Goal: Use online tool/utility: Utilize a website feature to perform a specific function

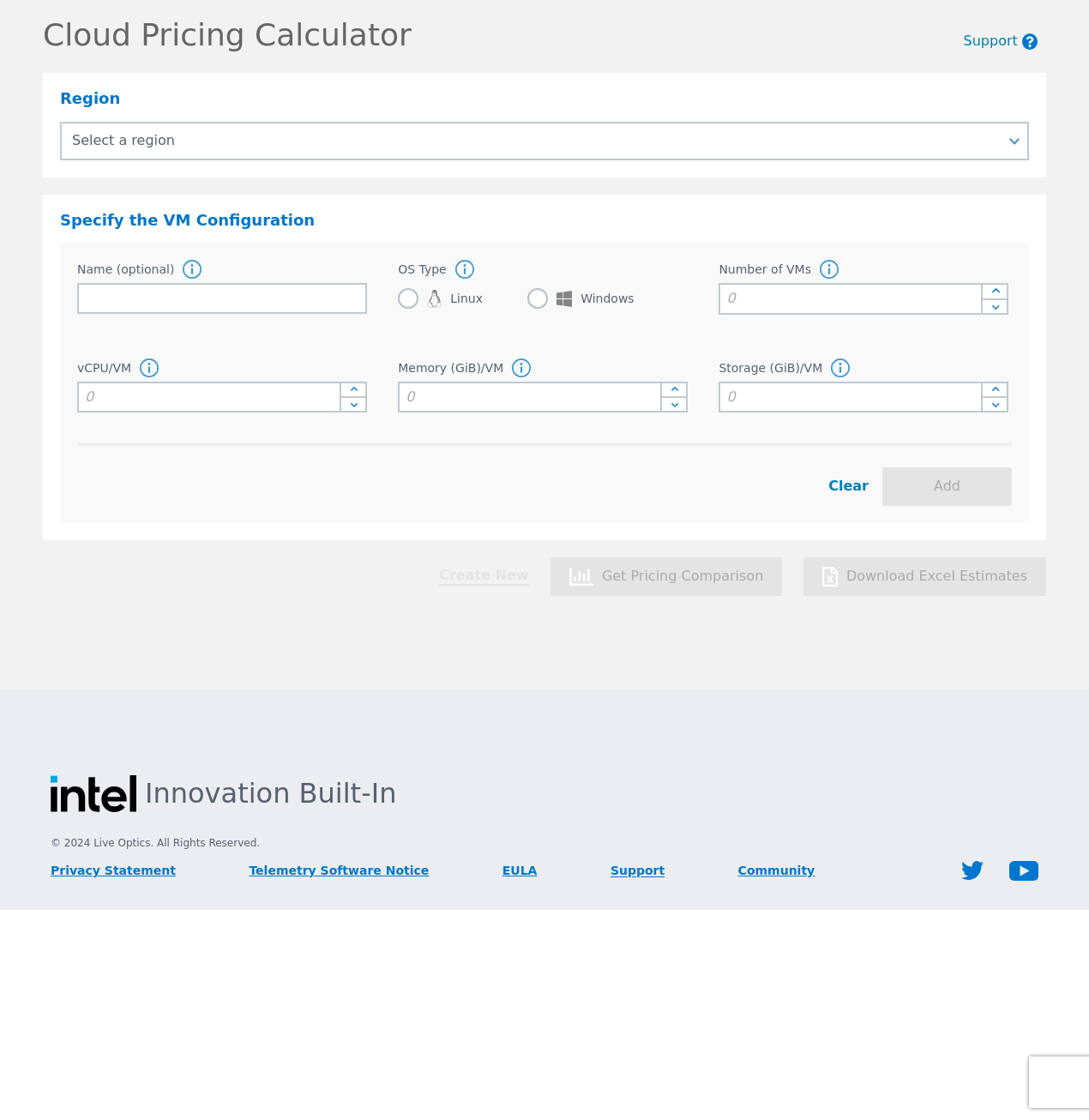
click at [526, 572] on link "Create New" at bounding box center [483, 576] width 90 height 17
drag, startPoint x: 526, startPoint y: 572, endPoint x: 412, endPoint y: 621, distance: 124.1
click at [414, 623] on div "Cloud Pricing Calculator Support Region Select a region Asia Pacific (Hong Kong…" at bounding box center [544, 345] width 1089 height 689
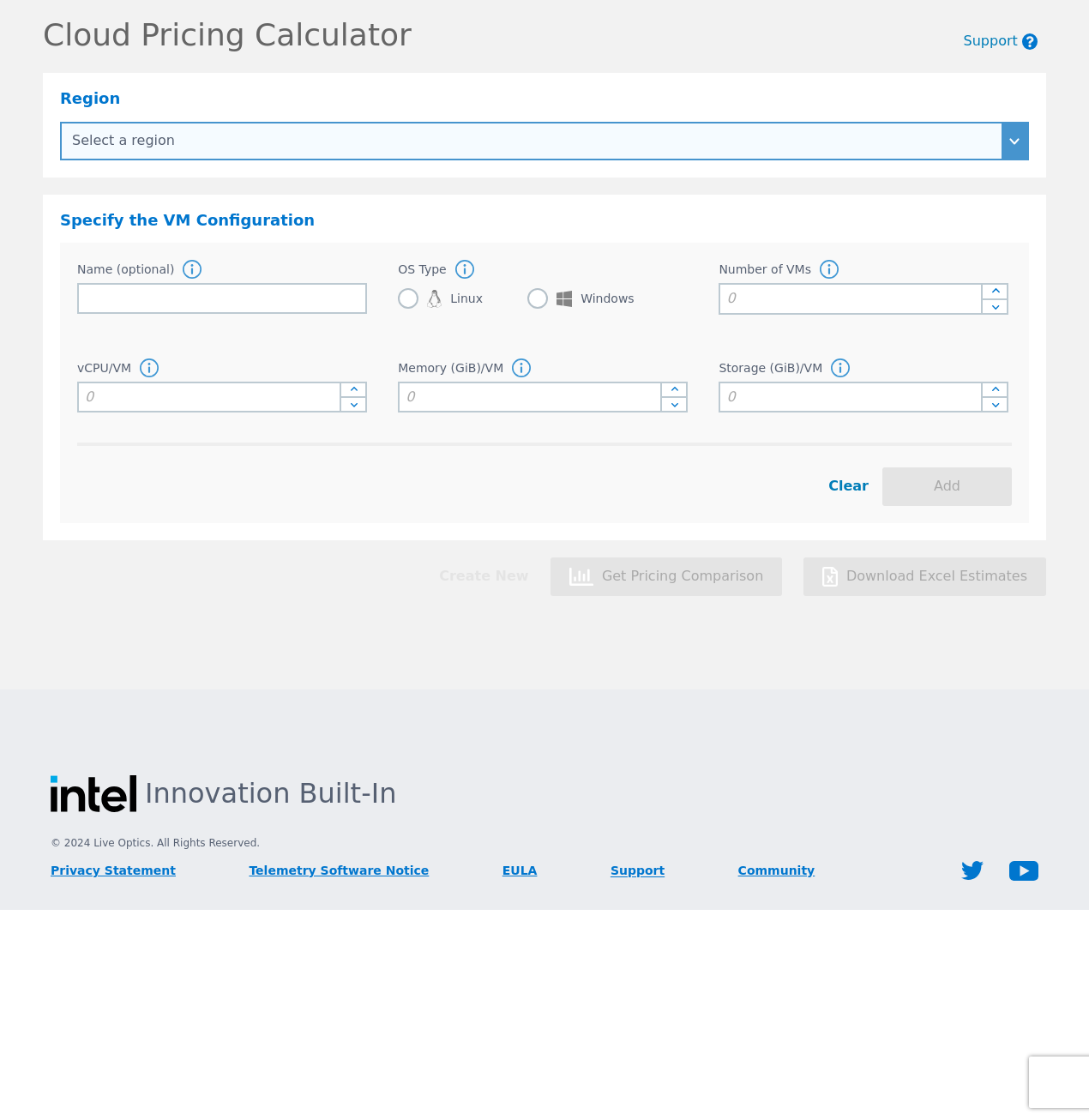
click at [318, 141] on select "Select a region Asia Pacific (Hong Kong) Asia Pacific (Mumbai) Asia Pacific (Se…" at bounding box center [544, 141] width 969 height 39
select select "USEast"
click at [60, 122] on select "Select a region Asia Pacific (Hong Kong) Asia Pacific (Mumbai) Asia Pacific (Se…" at bounding box center [544, 141] width 969 height 39
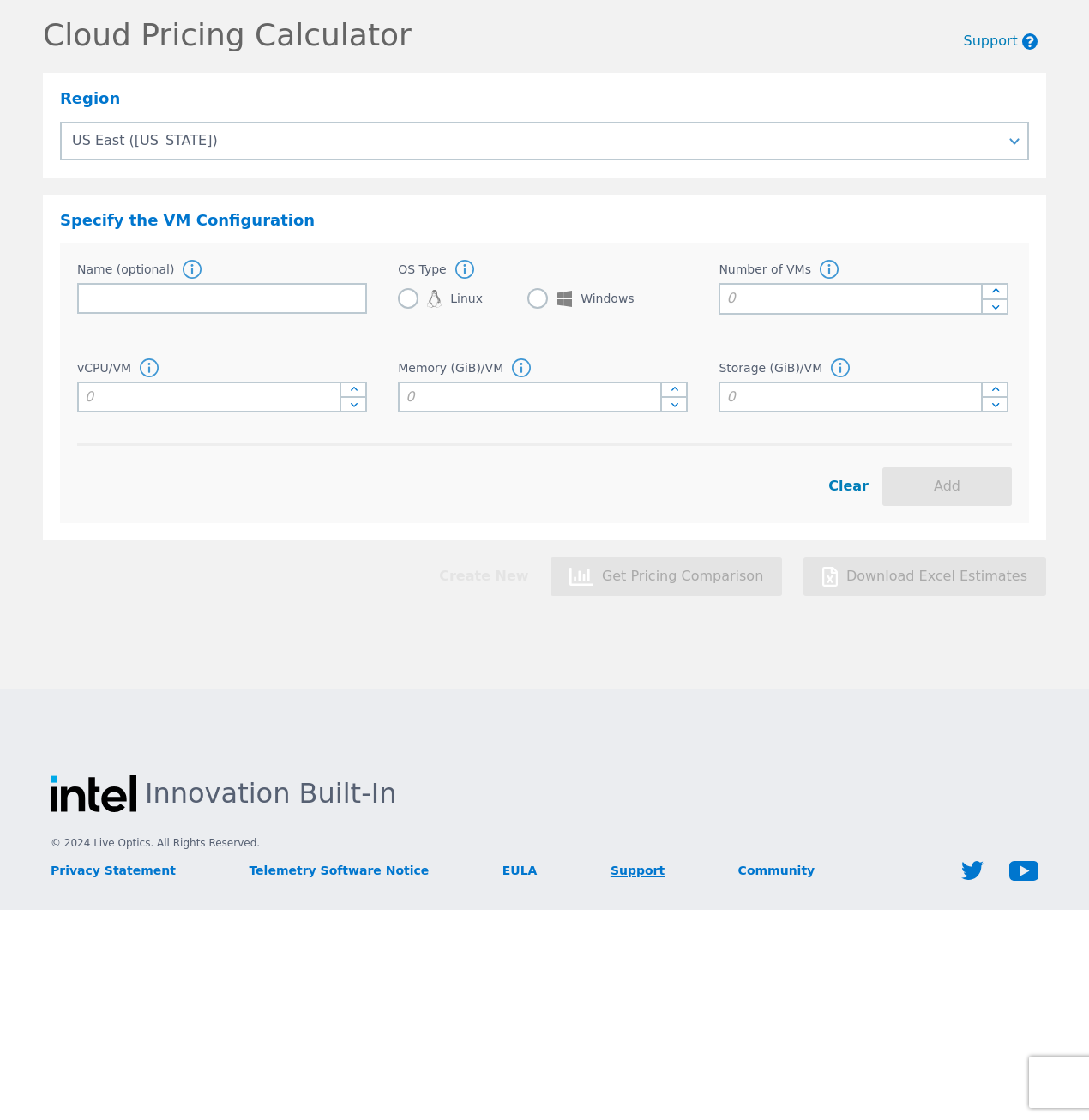
click at [181, 294] on input at bounding box center [222, 299] width 289 height 31
click at [191, 265] on icon at bounding box center [192, 269] width 3 height 10
click at [189, 271] on icon at bounding box center [192, 269] width 19 height 19
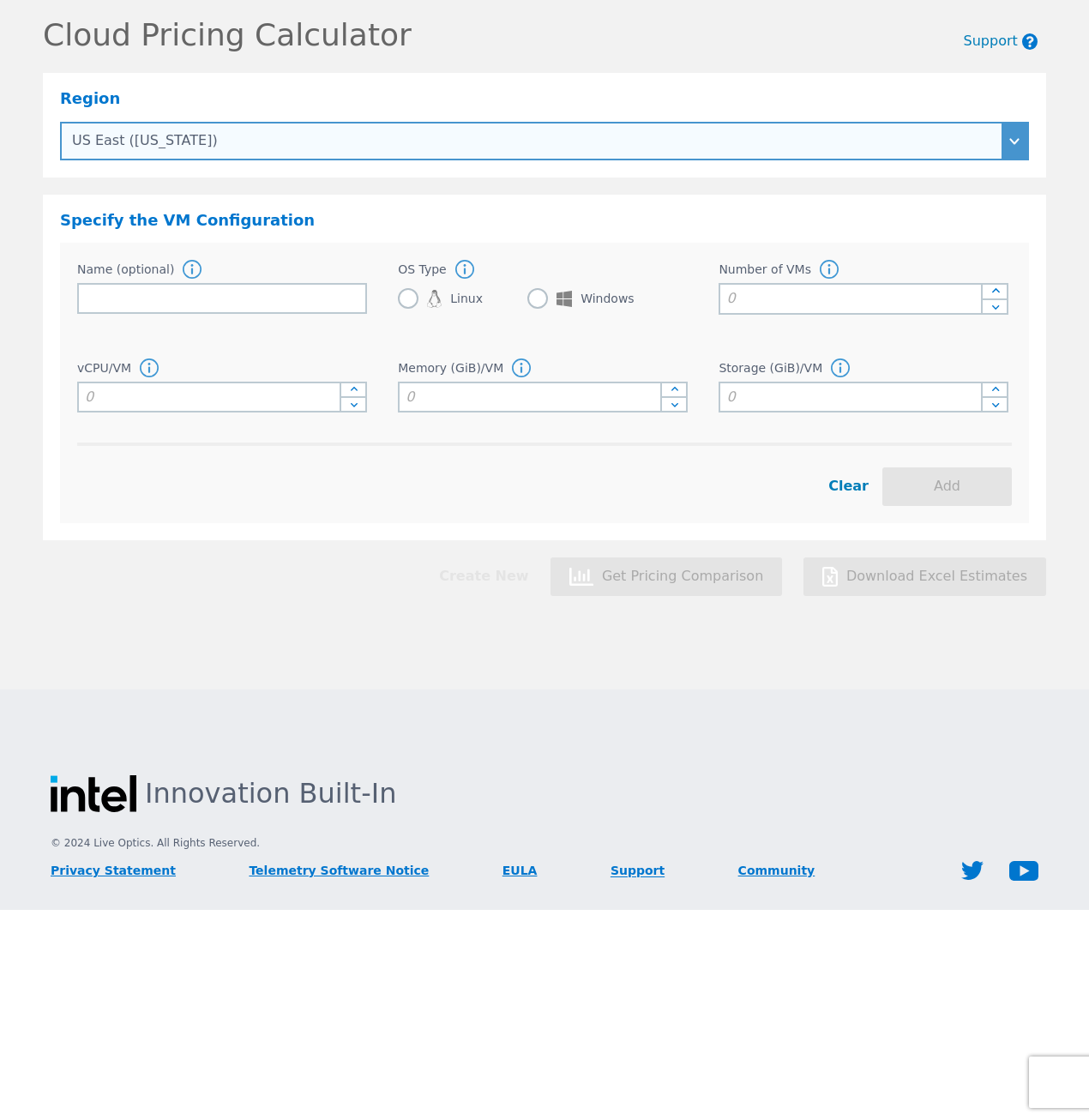
click at [301, 124] on select "Select a region Asia Pacific (Hong Kong) Asia Pacific (Mumbai) Asia Pacific (Se…" at bounding box center [544, 141] width 969 height 39
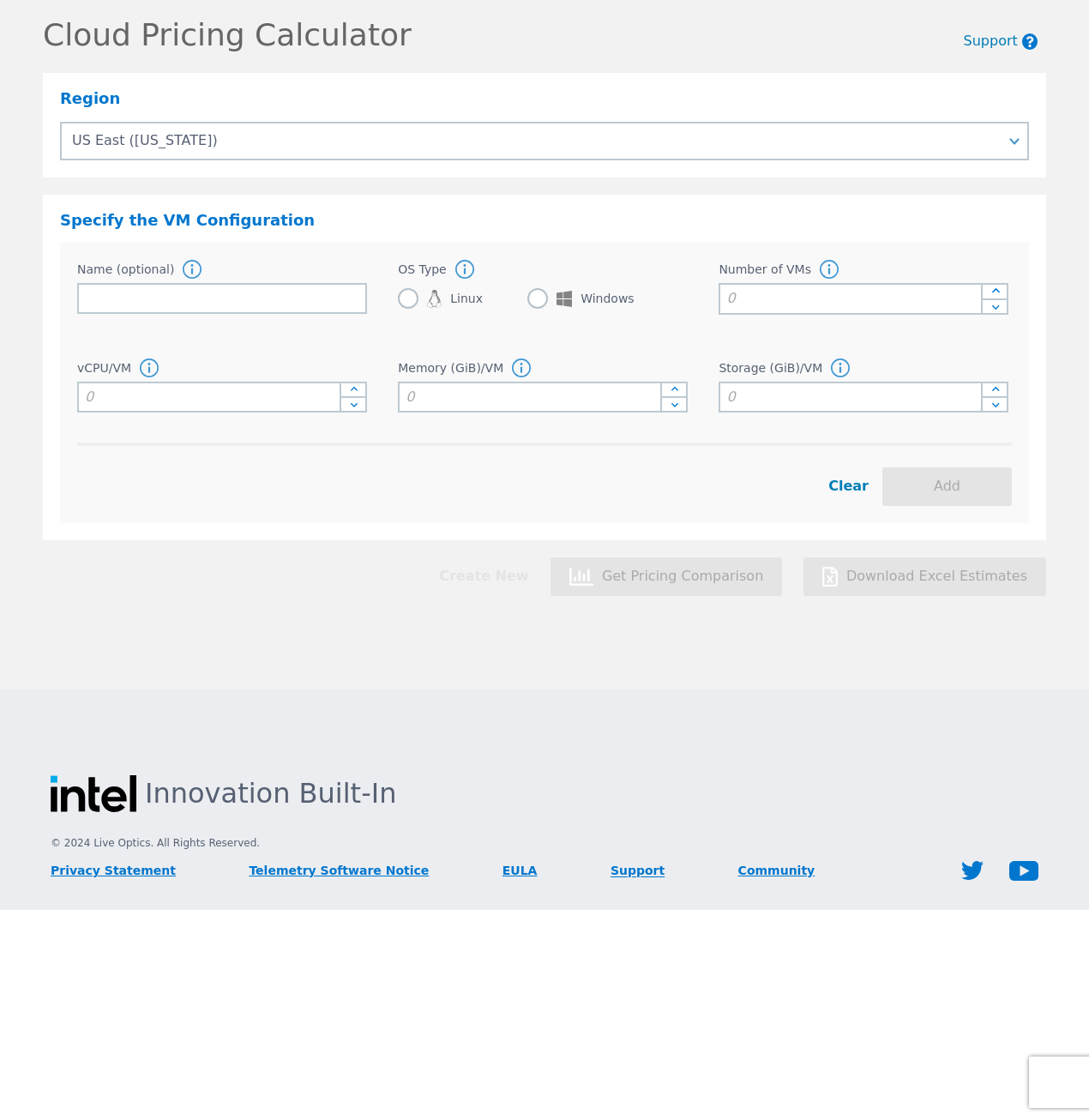
click at [398, 686] on div "Cloud Pricing Calculator Support Region Select a region Asia Pacific (Hong Kong…" at bounding box center [544, 345] width 1089 height 689
